Goal: Find contact information: Find contact information

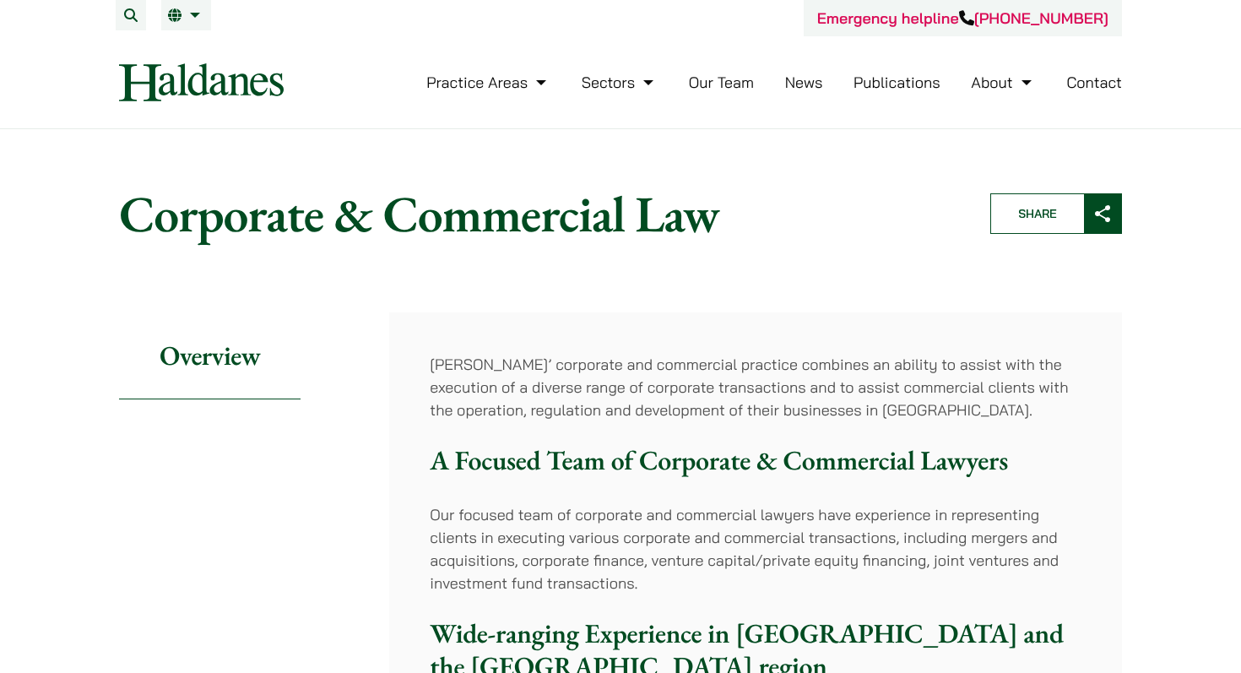
click at [732, 80] on link "Our Team" at bounding box center [721, 82] width 65 height 19
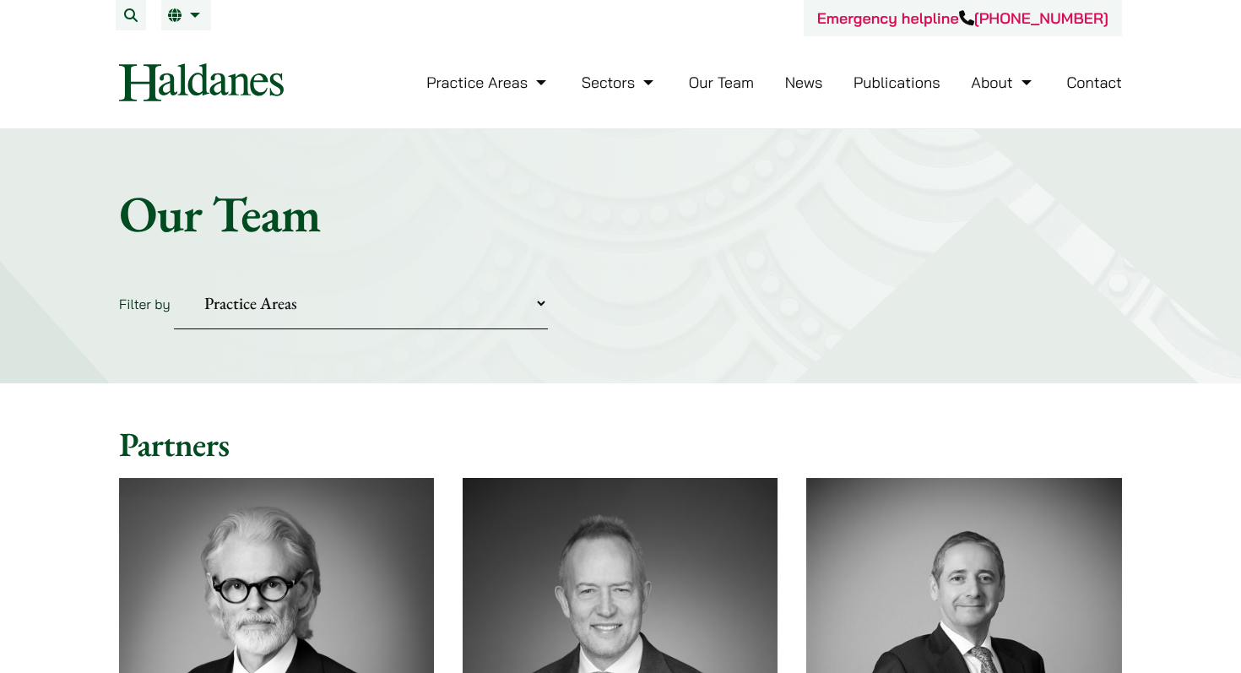
click at [1102, 84] on link "Contact" at bounding box center [1094, 82] width 56 height 19
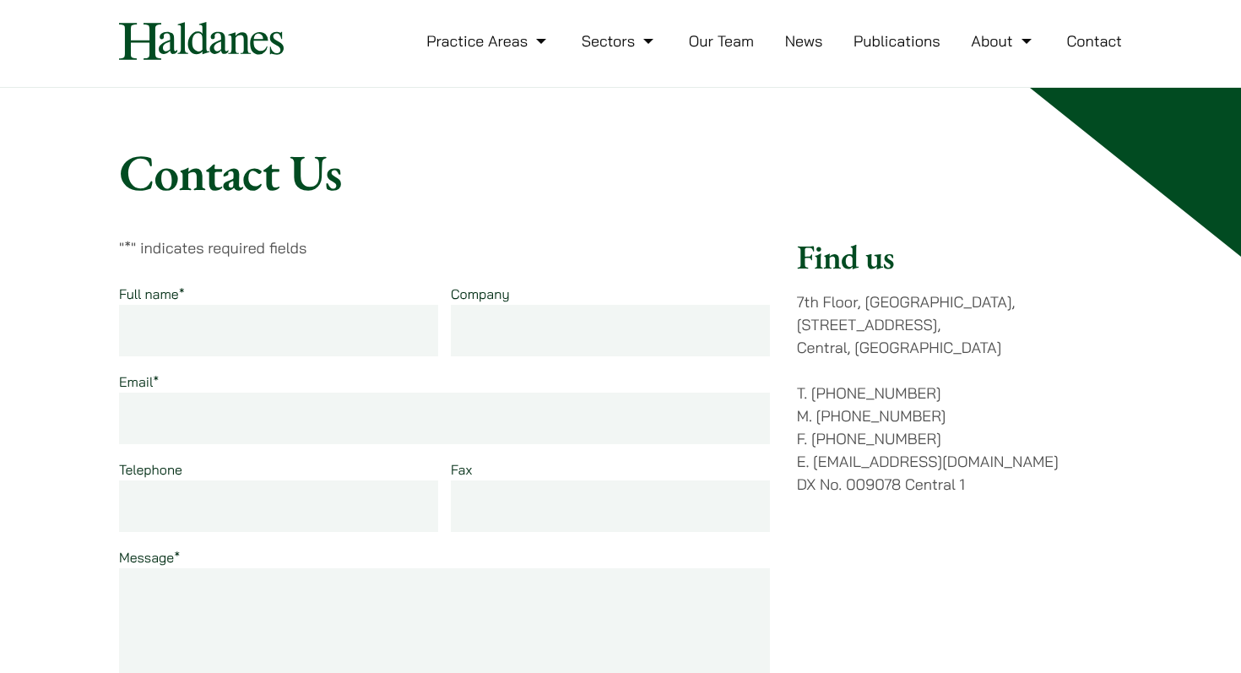
scroll to position [44, 0]
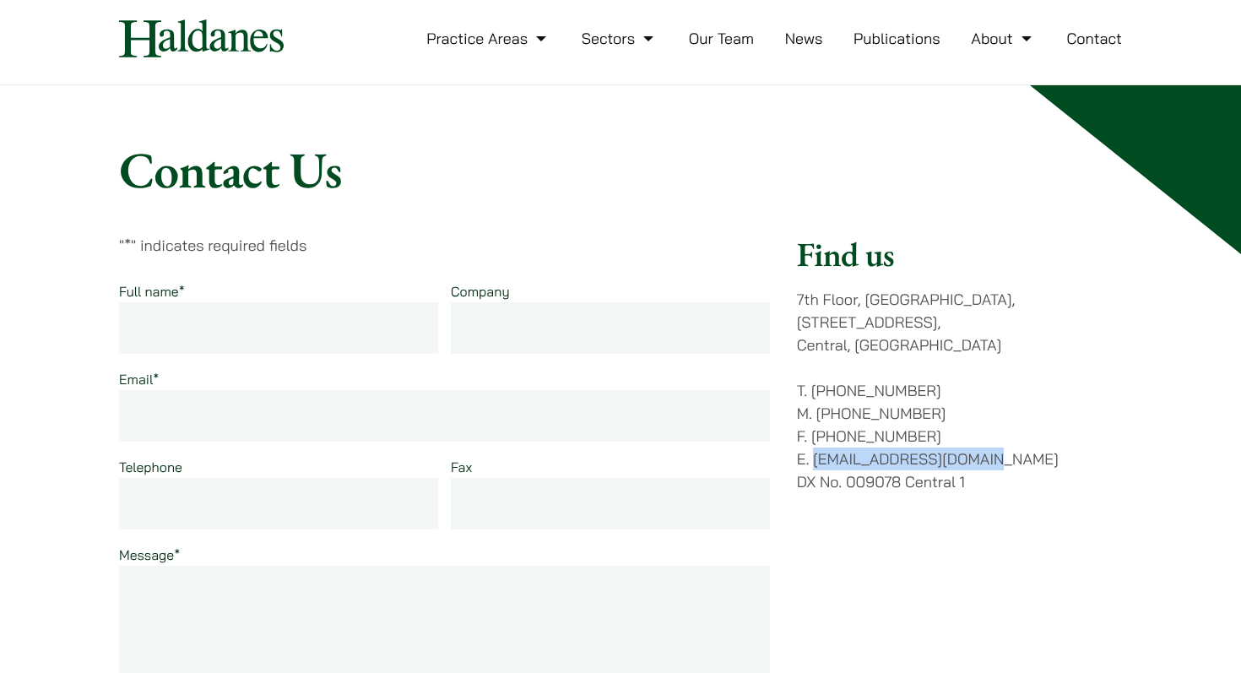
drag, startPoint x: 815, startPoint y: 439, endPoint x: 990, endPoint y: 437, distance: 175.6
click at [990, 437] on p "T. (852) 2868 1234 M. (852) 9763 5524 F. (852) 2845 1637 E. enquiries@haldanes.…" at bounding box center [959, 436] width 325 height 114
copy p "[EMAIL_ADDRESS][DOMAIN_NAME]"
